Goal: Find specific page/section: Find specific page/section

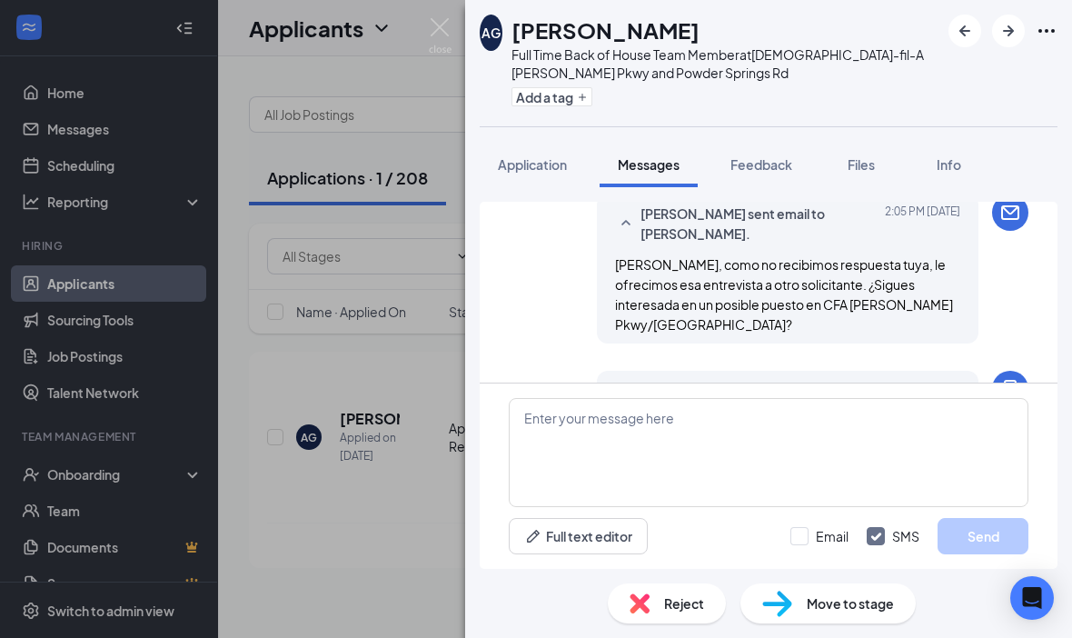
scroll to position [1418, 0]
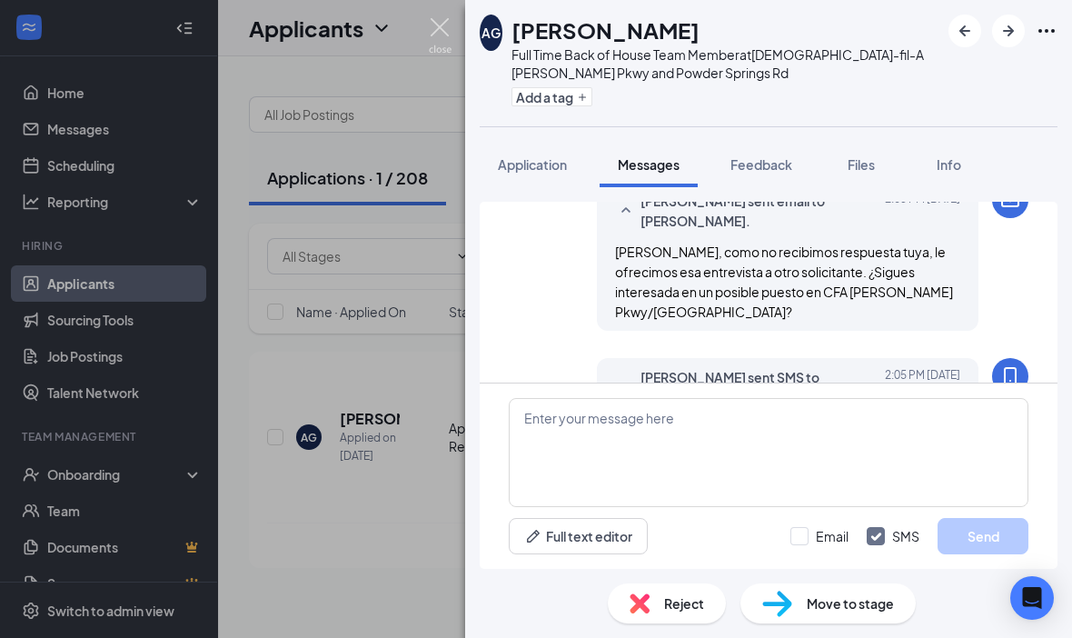
click at [436, 32] on img at bounding box center [440, 35] width 23 height 35
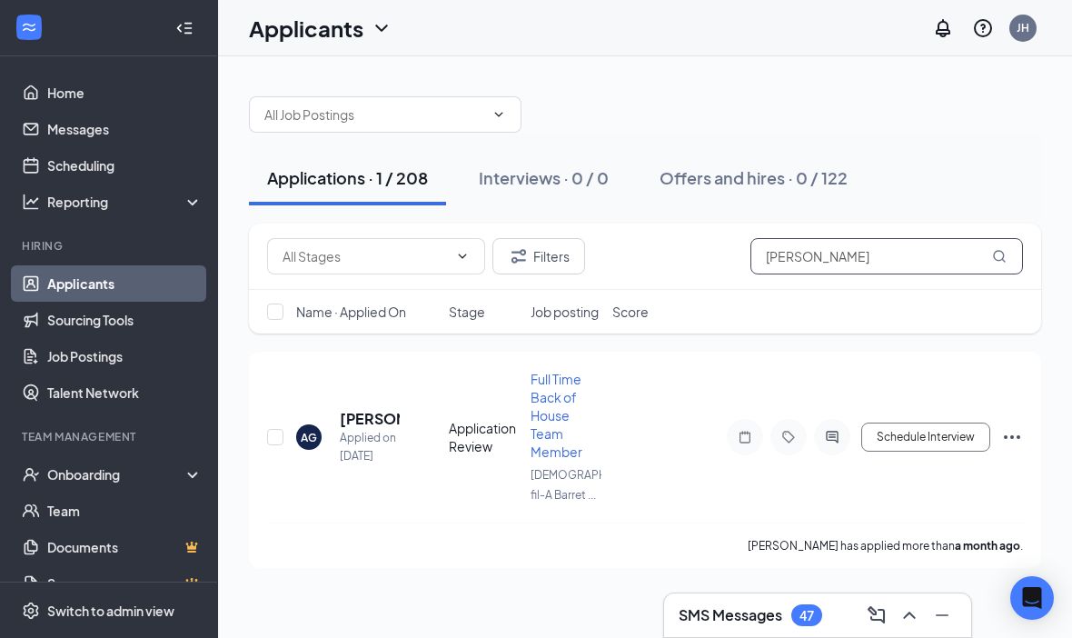
click at [870, 252] on input "[PERSON_NAME]" at bounding box center [887, 256] width 273 height 36
type input "A"
type input "[PERSON_NAME]"
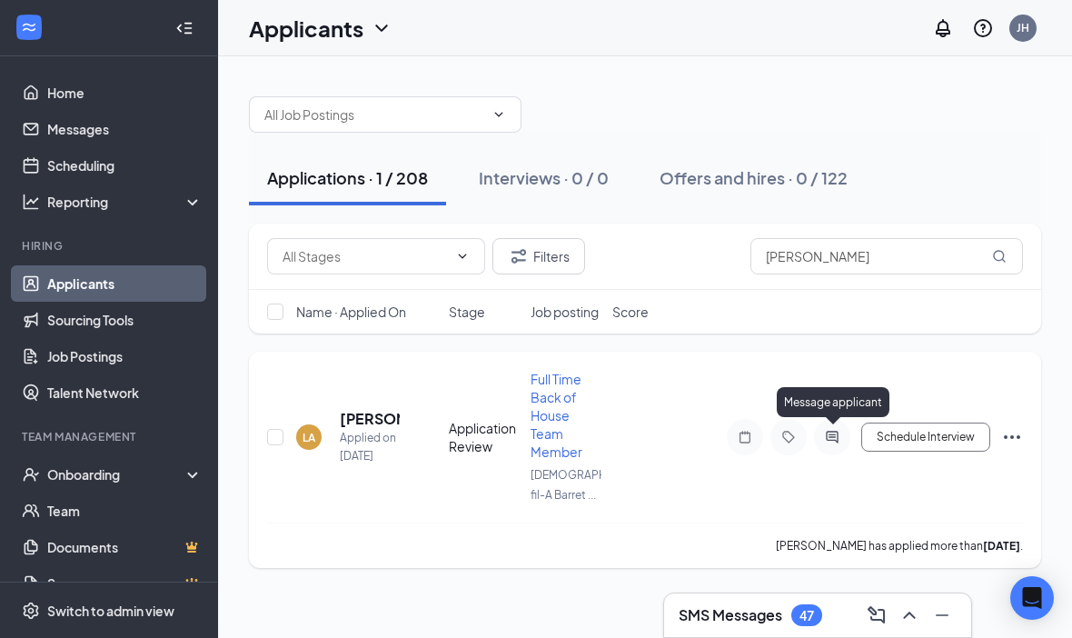
click at [838, 431] on icon "ActiveChat" at bounding box center [832, 437] width 12 height 12
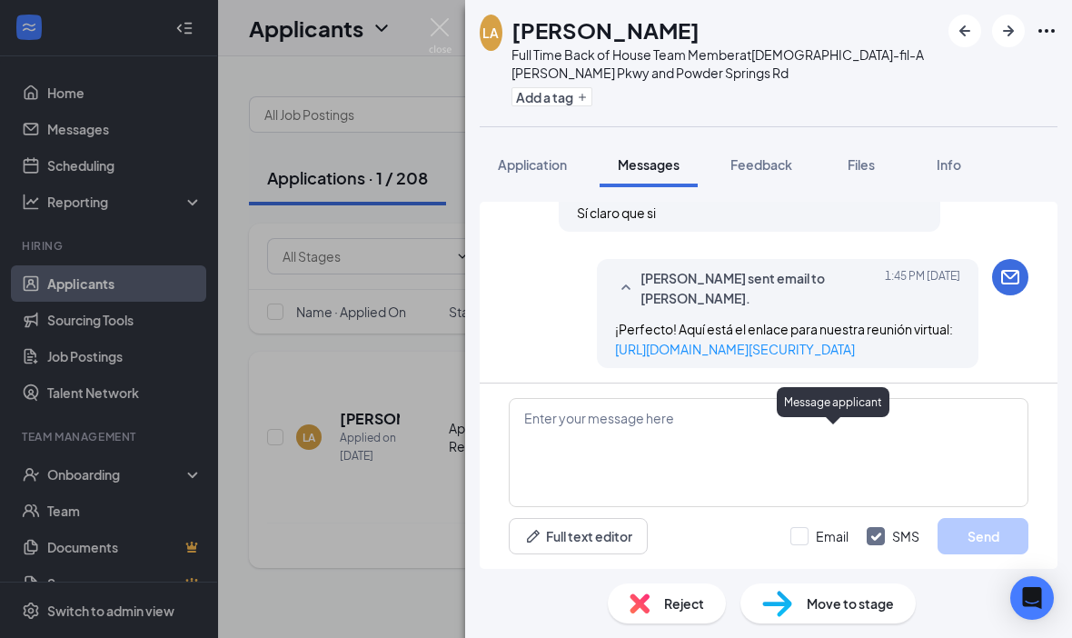
scroll to position [63, 0]
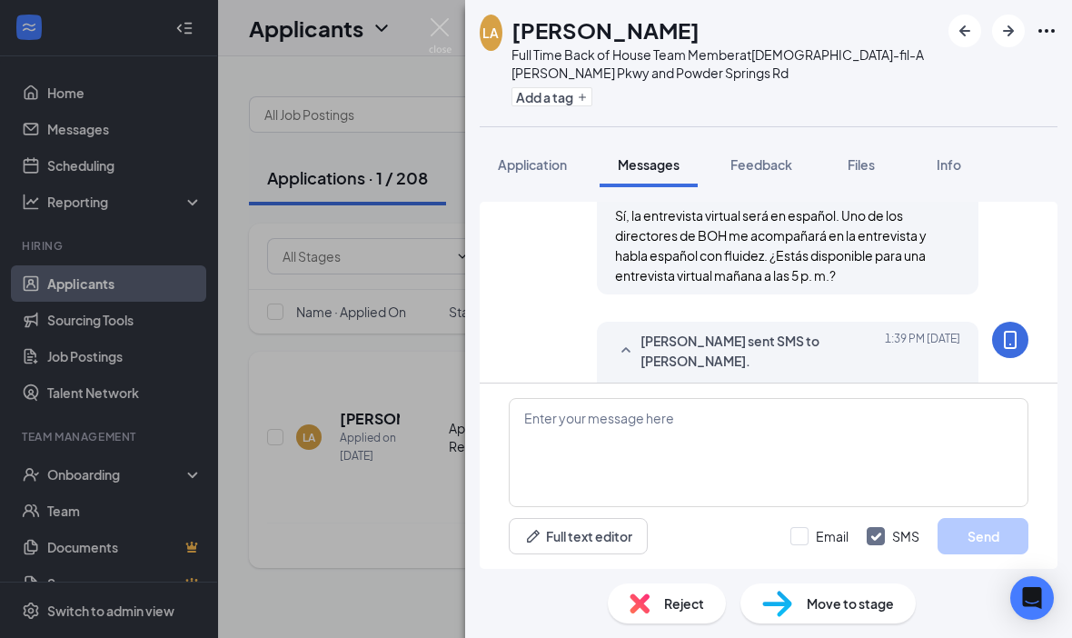
scroll to position [752, 0]
